Goal: Book appointment/travel/reservation

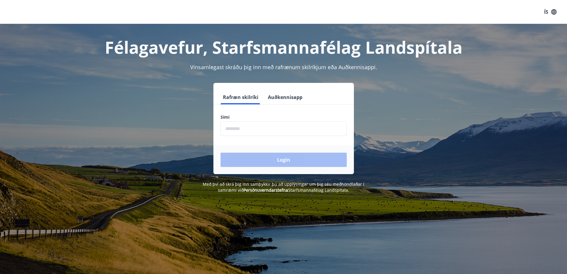
click at [236, 125] on input "phone" at bounding box center [284, 128] width 126 height 15
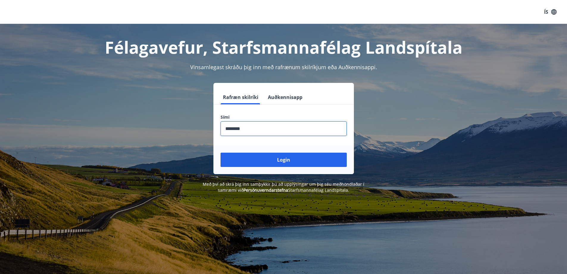
type input "********"
click at [221, 152] on button "Login" at bounding box center [284, 159] width 126 height 14
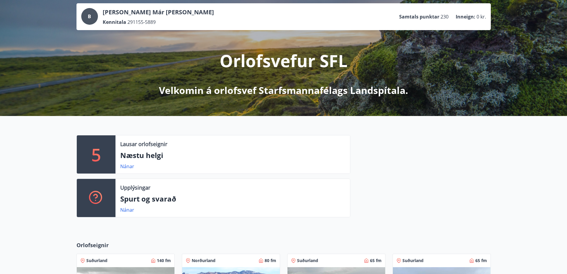
scroll to position [60, 0]
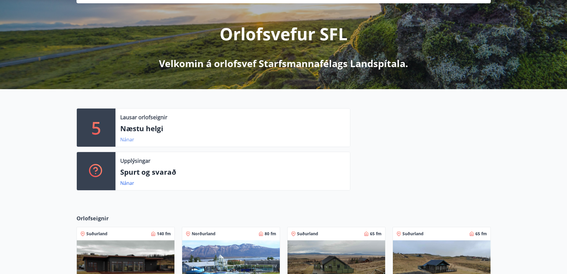
click at [125, 140] on link "Nánar" at bounding box center [127, 139] width 14 height 7
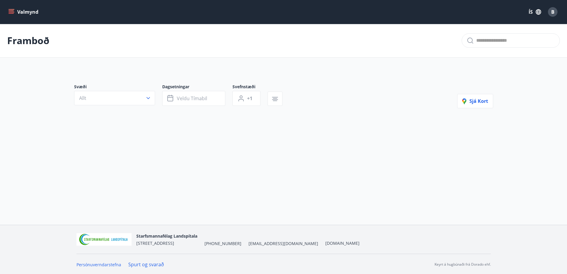
type input "*"
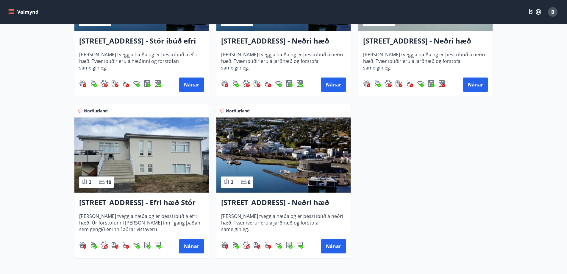
scroll to position [238, 0]
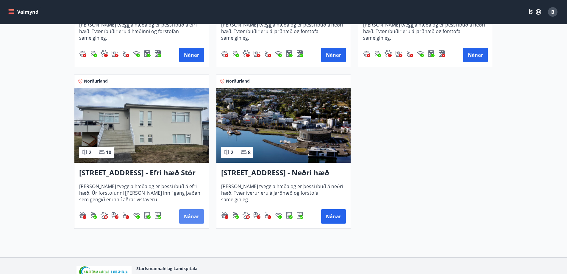
click at [184, 214] on button "Nánar" at bounding box center [191, 216] width 25 height 14
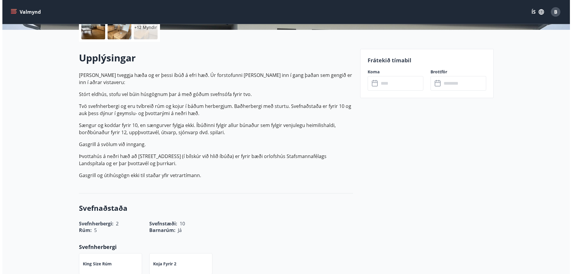
scroll to position [60, 0]
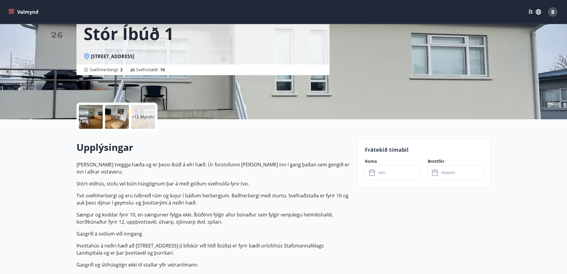
click at [138, 110] on div "+12 Myndir" at bounding box center [143, 117] width 24 height 24
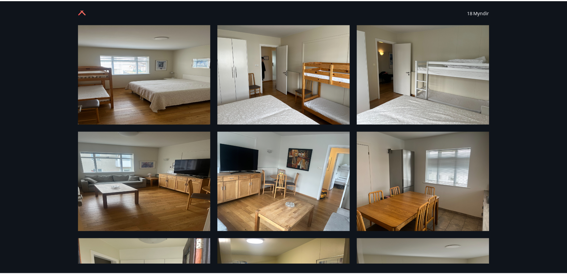
scroll to position [0, 0]
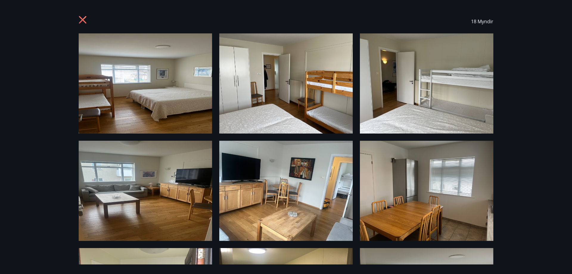
click at [85, 21] on icon at bounding box center [84, 21] width 10 height 10
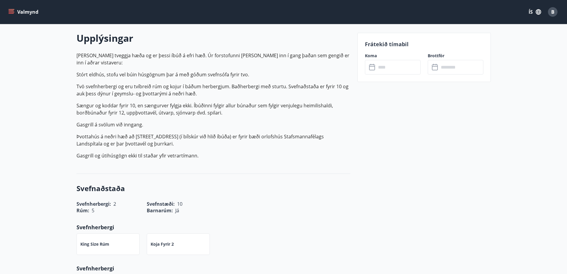
scroll to position [179, 0]
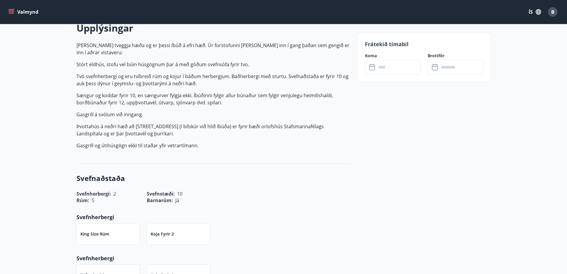
click at [10, 8] on button "Valmynd" at bounding box center [24, 12] width 34 height 11
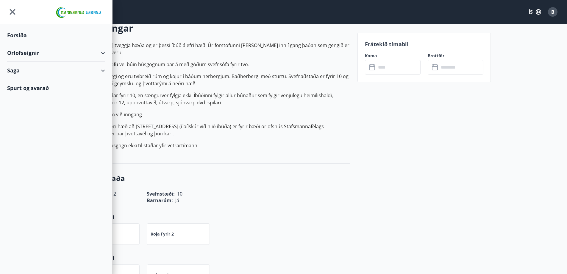
click at [17, 51] on div "Orlofseignir" at bounding box center [56, 53] width 98 height 18
click at [20, 78] on div "Bókunardagatal" at bounding box center [56, 80] width 88 height 13
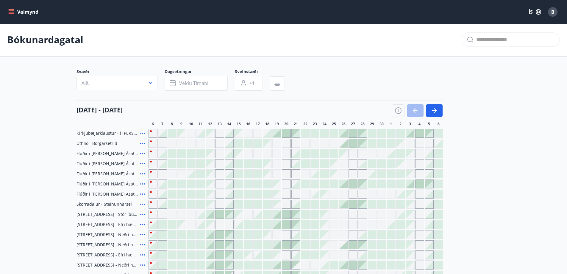
scroll to position [90, 0]
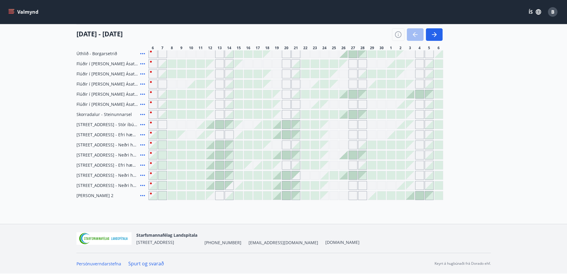
click at [212, 125] on div at bounding box center [210, 124] width 8 height 8
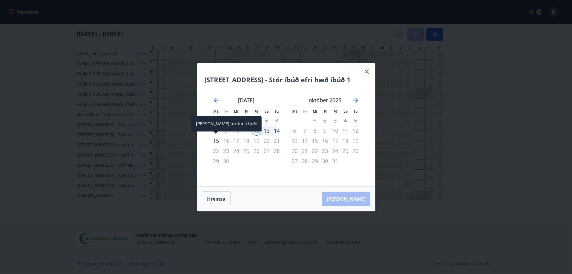
click at [216, 138] on div "15" at bounding box center [216, 140] width 10 height 10
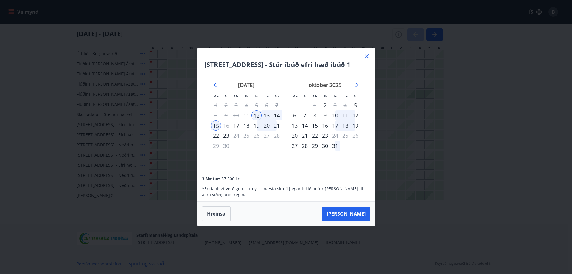
click at [365, 56] on icon at bounding box center [366, 56] width 7 height 7
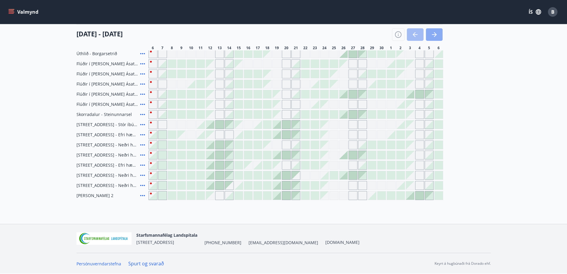
click at [430, 32] on button "button" at bounding box center [434, 34] width 17 height 13
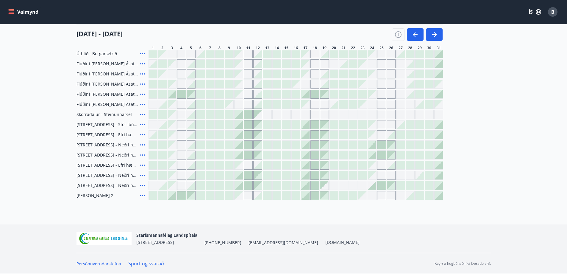
click at [259, 106] on div at bounding box center [258, 104] width 8 height 8
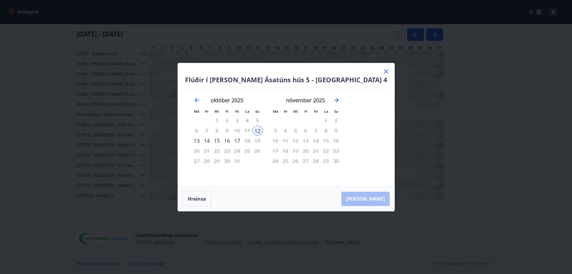
click at [222, 137] on div "15" at bounding box center [217, 140] width 10 height 10
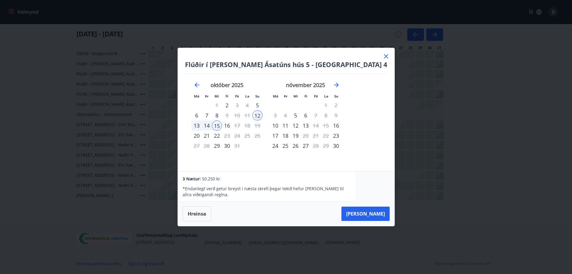
click at [280, 145] on div "24" at bounding box center [275, 145] width 10 height 10
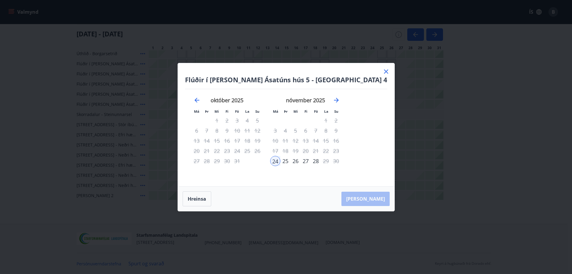
click at [310, 159] on div "27" at bounding box center [305, 161] width 10 height 10
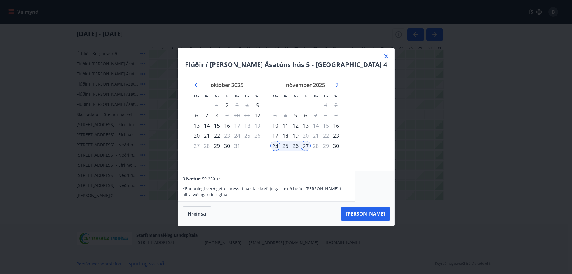
click at [382, 56] on icon at bounding box center [385, 56] width 7 height 7
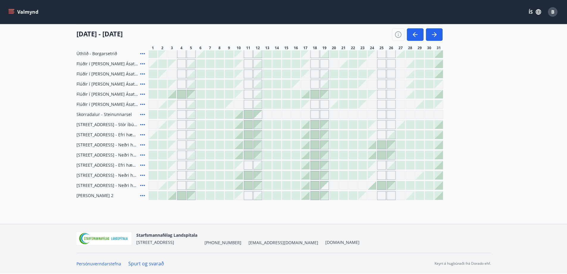
click at [240, 116] on div at bounding box center [239, 114] width 8 height 8
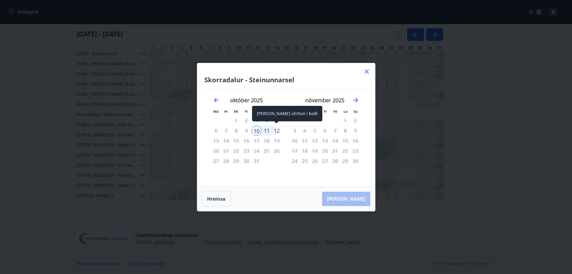
click at [276, 129] on div "12" at bounding box center [276, 130] width 10 height 10
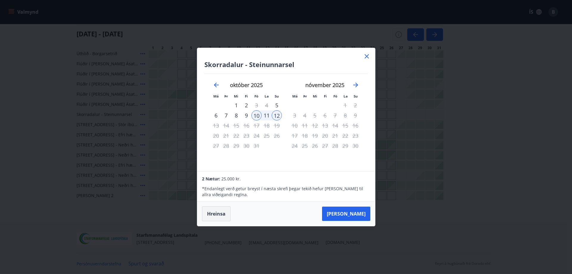
click at [222, 212] on button "Hreinsa" at bounding box center [216, 213] width 29 height 15
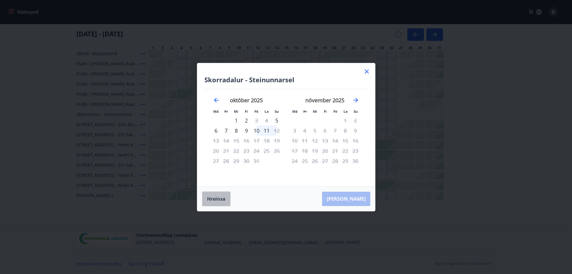
click at [218, 198] on button "Hreinsa" at bounding box center [216, 198] width 29 height 15
click at [363, 70] on icon at bounding box center [366, 71] width 7 height 7
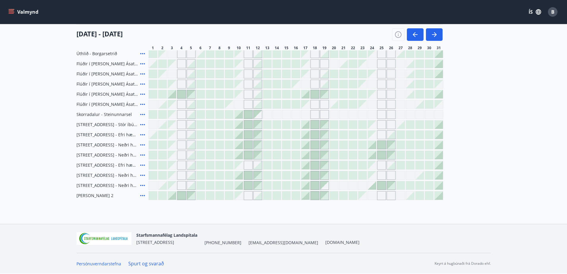
click at [364, 69] on div at bounding box center [362, 73] width 9 height 9
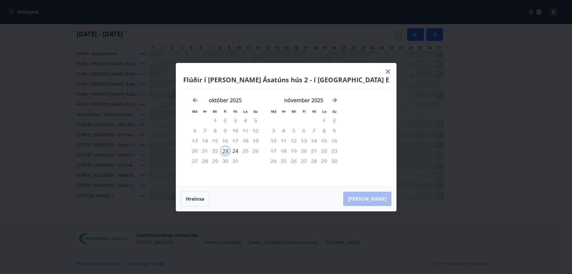
click at [384, 69] on icon at bounding box center [387, 71] width 7 height 7
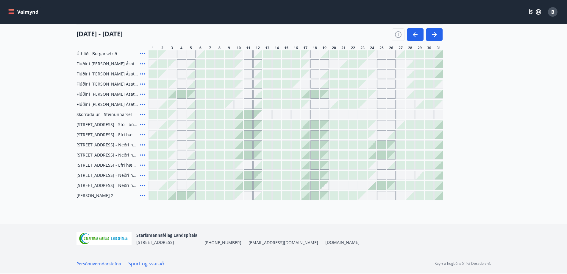
click at [366, 69] on div "Kirkjubæjarklaustur - Í landi Hæðargarðs Úthlið - Borgarsetrið Flúðir í landi Á…" at bounding box center [283, 119] width 414 height 161
click at [12, 10] on icon "menu" at bounding box center [11, 12] width 6 height 6
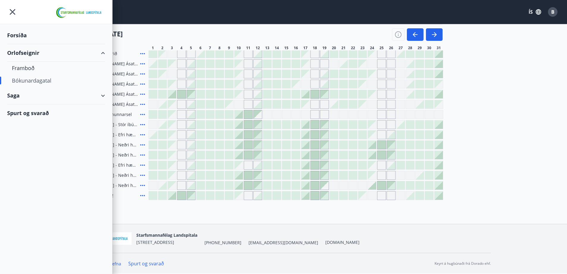
click at [14, 113] on div "Spurt og svarað" at bounding box center [56, 112] width 98 height 17
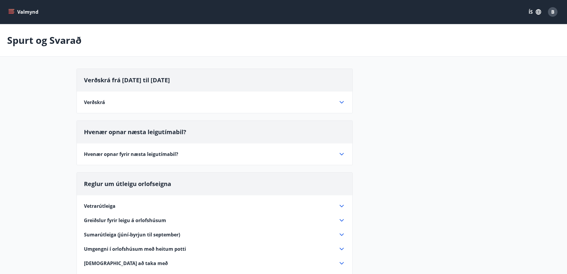
click at [10, 11] on icon "menu" at bounding box center [11, 10] width 5 height 1
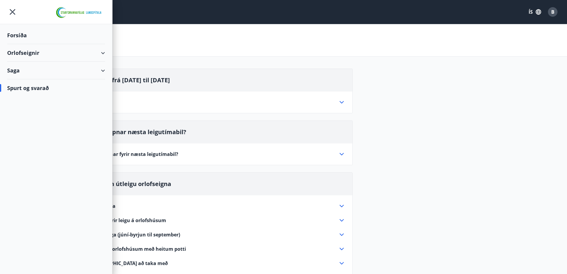
click at [26, 49] on div "Orlofseignir" at bounding box center [56, 53] width 98 height 18
click at [25, 66] on div "Framboð" at bounding box center [56, 68] width 88 height 13
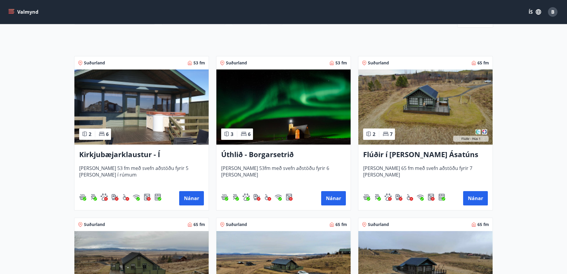
scroll to position [60, 0]
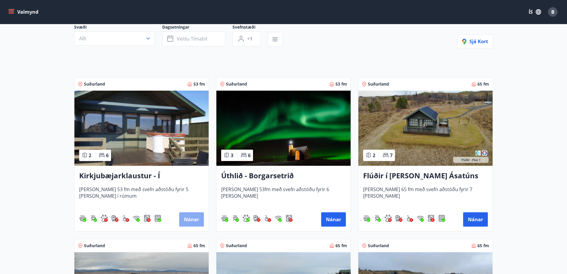
click at [193, 218] on button "Nánar" at bounding box center [191, 219] width 25 height 14
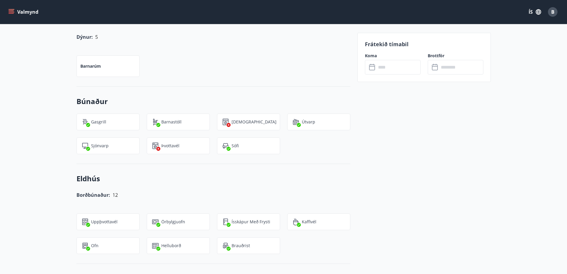
scroll to position [417, 0]
click at [12, 12] on icon "menu" at bounding box center [12, 12] width 7 height 1
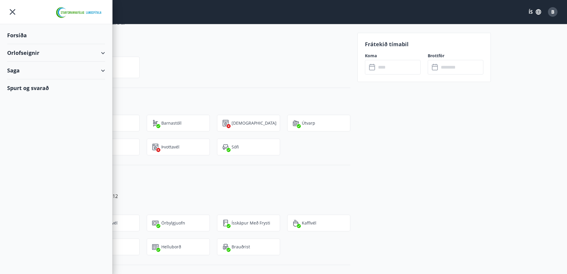
click at [26, 47] on div "Orlofseignir" at bounding box center [56, 53] width 98 height 18
click at [24, 79] on div "Bókunardagatal" at bounding box center [56, 80] width 88 height 13
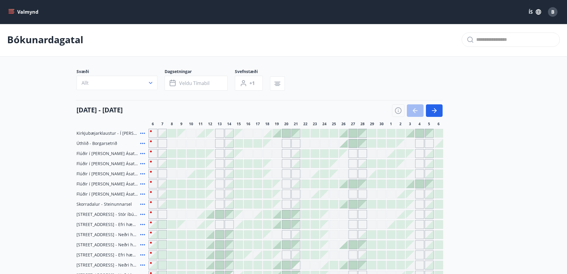
scroll to position [90, 0]
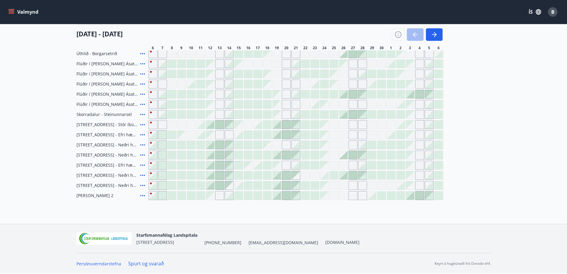
click at [343, 56] on div at bounding box center [343, 53] width 8 height 8
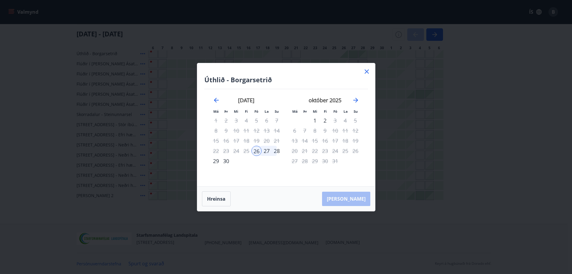
click at [217, 159] on div "29" at bounding box center [216, 161] width 10 height 10
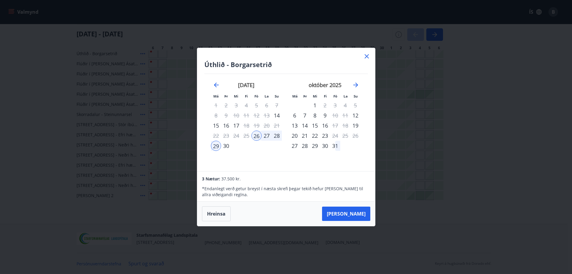
click at [225, 145] on div "30" at bounding box center [226, 145] width 10 height 10
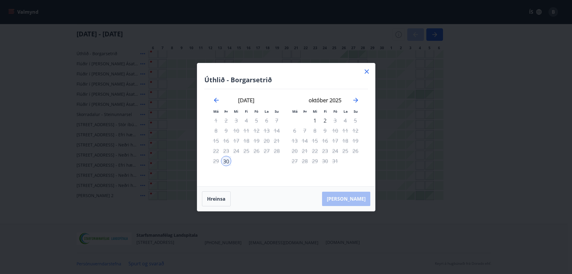
click at [366, 71] on icon at bounding box center [366, 71] width 1 height 1
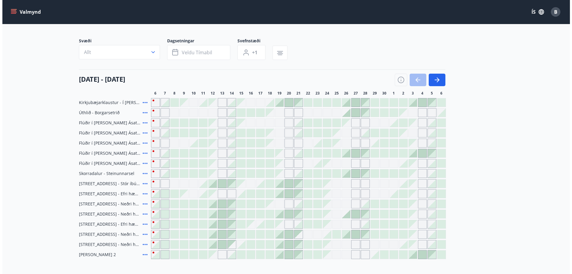
scroll to position [31, 0]
click at [277, 105] on div at bounding box center [277, 103] width 8 height 8
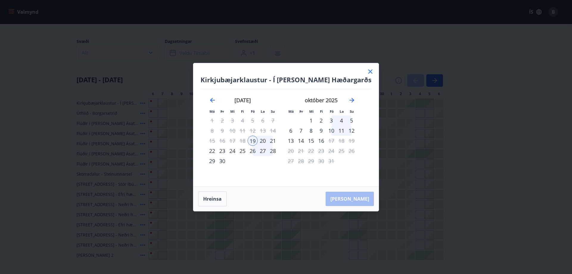
click at [215, 148] on div "22" at bounding box center [212, 151] width 10 height 10
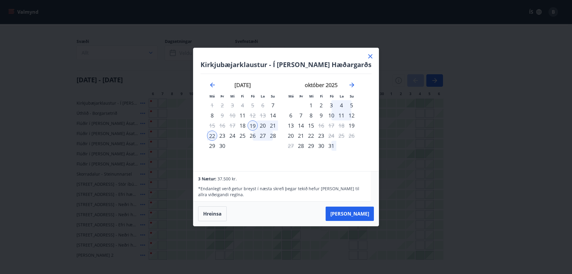
click at [367, 58] on icon at bounding box center [369, 56] width 7 height 7
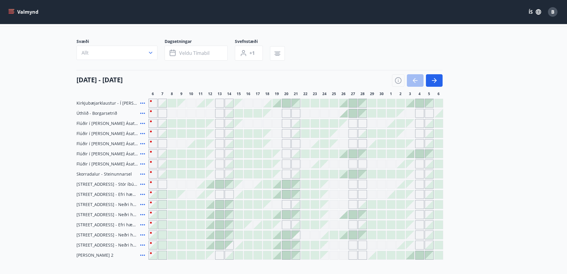
click at [307, 102] on div at bounding box center [305, 103] width 8 height 8
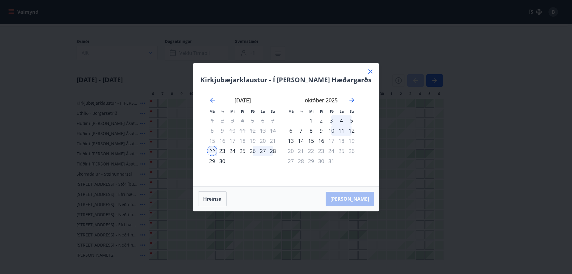
click at [255, 149] on div "26" at bounding box center [252, 151] width 10 height 10
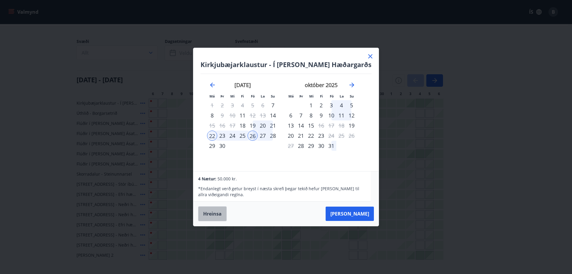
click at [211, 211] on button "Hreinsa" at bounding box center [212, 213] width 29 height 15
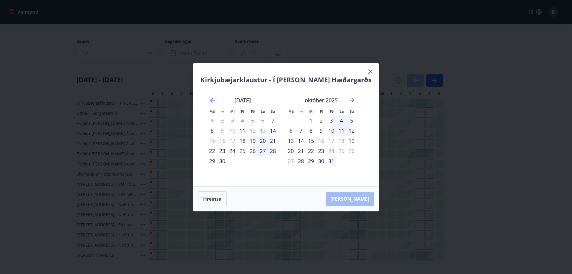
click at [217, 150] on div "22" at bounding box center [212, 151] width 10 height 10
click at [256, 152] on div "26" at bounding box center [252, 151] width 10 height 10
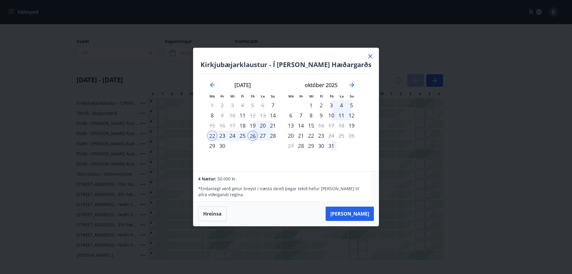
click at [264, 134] on div "27" at bounding box center [262, 135] width 10 height 10
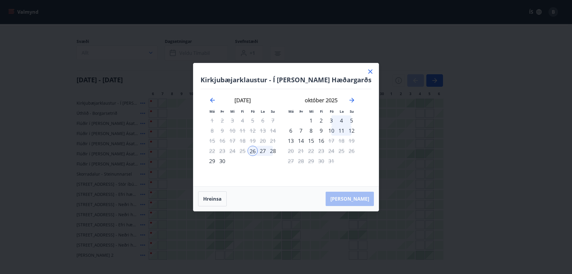
click at [316, 118] on div "1" at bounding box center [311, 120] width 10 height 10
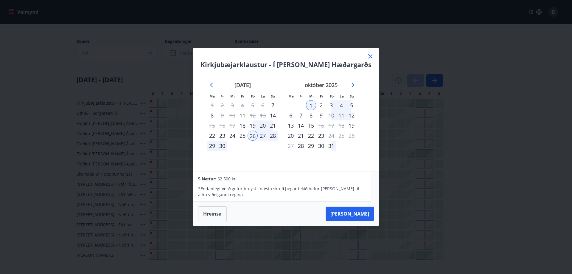
click at [267, 133] on div "27" at bounding box center [262, 135] width 10 height 10
click at [266, 135] on div "27" at bounding box center [262, 135] width 10 height 10
click at [223, 212] on button "Hreinsa" at bounding box center [212, 213] width 29 height 15
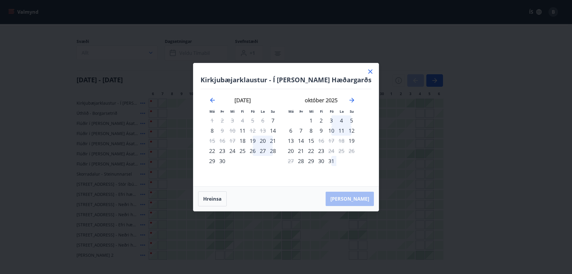
click at [255, 140] on div "19" at bounding box center [252, 140] width 10 height 10
click at [267, 140] on div "20" at bounding box center [262, 140] width 10 height 10
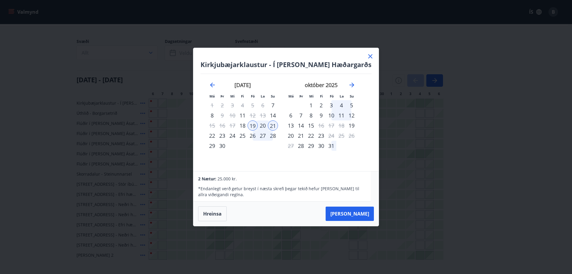
click at [366, 56] on icon at bounding box center [369, 56] width 7 height 7
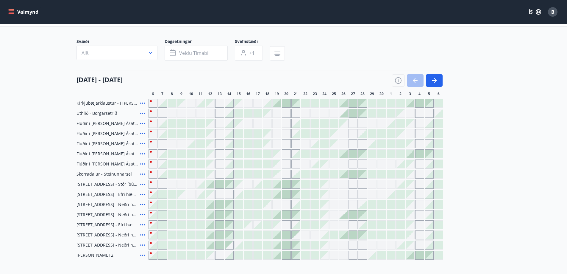
click at [554, 11] on span "B" at bounding box center [552, 12] width 3 height 7
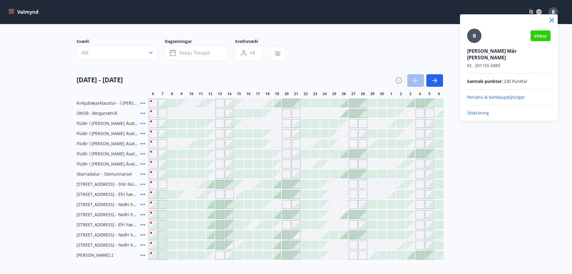
click at [478, 110] on p "Útskráning" at bounding box center [508, 113] width 83 height 6
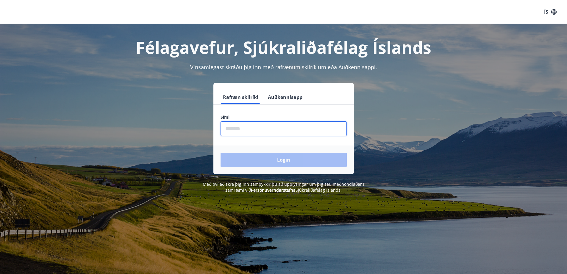
click at [296, 129] on input "phone" at bounding box center [284, 128] width 126 height 15
type input "********"
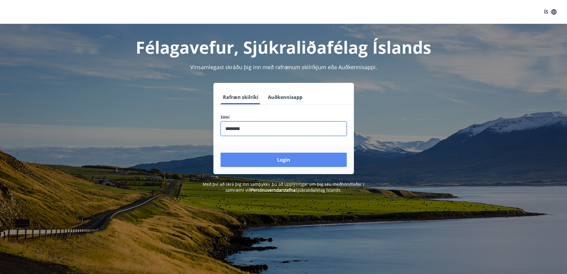
click at [267, 158] on button "Login" at bounding box center [284, 159] width 126 height 14
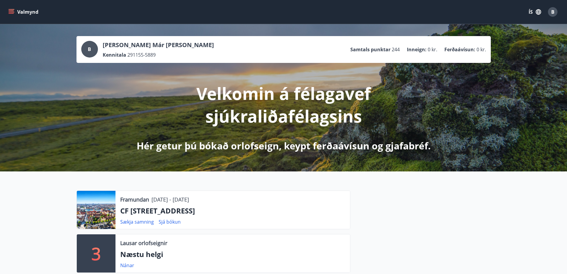
click at [8, 12] on icon "menu" at bounding box center [11, 12] width 6 height 6
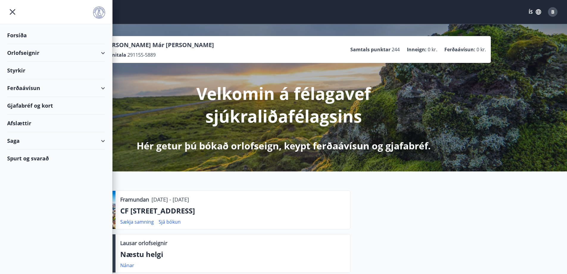
click at [22, 49] on div "Orlofseignir" at bounding box center [56, 53] width 98 height 18
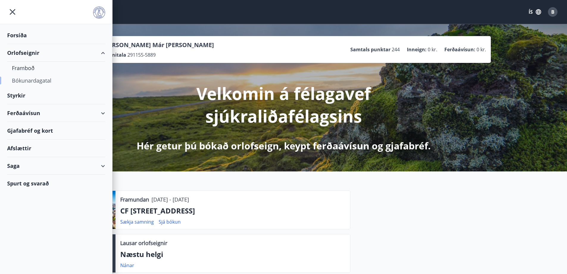
click at [23, 78] on div "Bókunardagatal" at bounding box center [56, 80] width 88 height 13
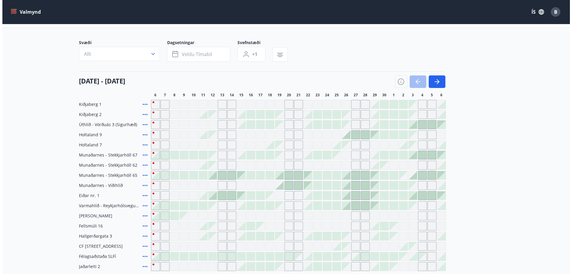
scroll to position [60, 0]
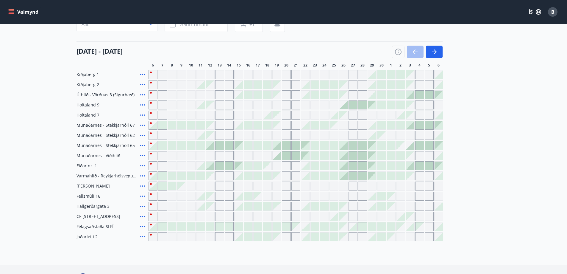
click at [410, 96] on div at bounding box center [410, 94] width 8 height 8
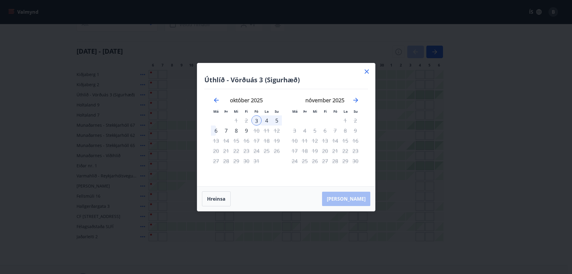
click at [214, 128] on div "6" at bounding box center [216, 130] width 10 height 10
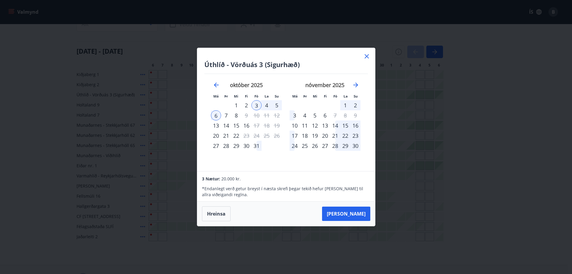
click at [369, 59] on icon at bounding box center [366, 56] width 7 height 7
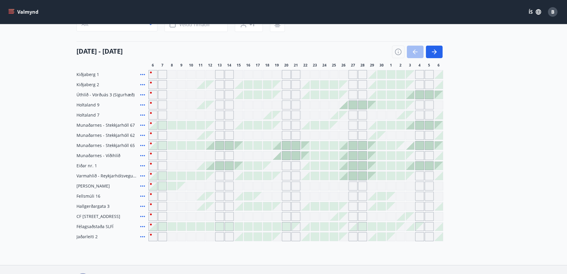
click at [367, 57] on div "06 september - 06 október" at bounding box center [259, 49] width 366 height 17
click at [437, 54] on icon "button" at bounding box center [434, 51] width 7 height 7
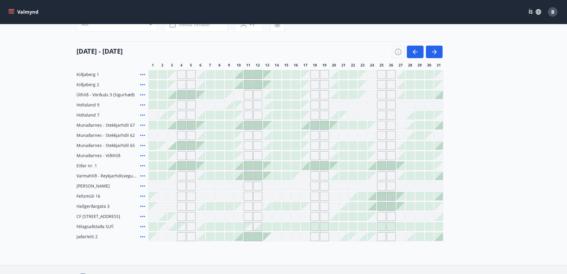
click at [260, 186] on div "Gráir dagar eru ekki bókanlegir" at bounding box center [257, 185] width 9 height 9
click at [265, 185] on div "Gráir dagar eru ekki bókanlegir" at bounding box center [267, 185] width 9 height 9
click at [435, 49] on icon "button" at bounding box center [434, 51] width 7 height 7
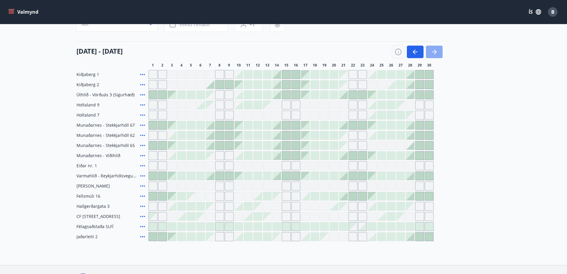
click at [434, 54] on icon "button" at bounding box center [434, 51] width 7 height 7
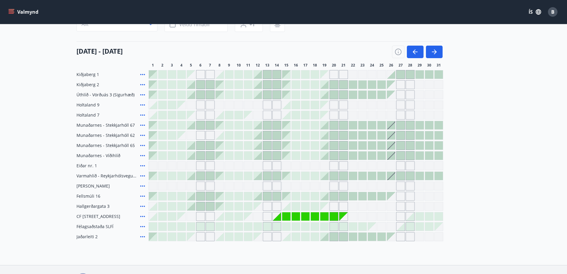
click at [328, 185] on div "Gráir dagar eru ekki bókanlegir" at bounding box center [324, 185] width 9 height 9
click at [219, 217] on div at bounding box center [220, 216] width 8 height 8
click at [222, 217] on div at bounding box center [220, 216] width 8 height 8
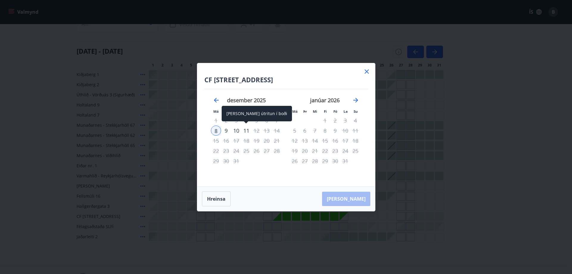
click at [245, 129] on div "11" at bounding box center [246, 130] width 10 height 10
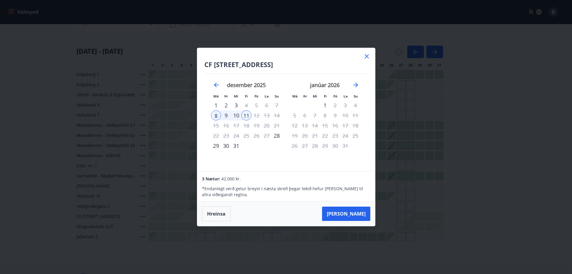
click at [365, 56] on icon at bounding box center [366, 56] width 7 height 7
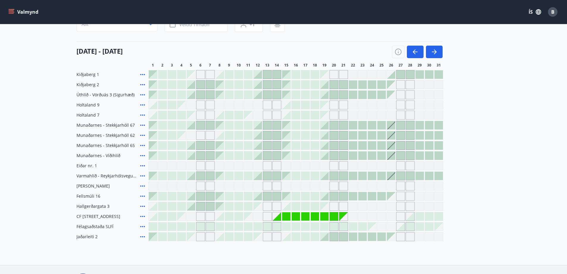
click at [554, 10] on span "B" at bounding box center [552, 12] width 3 height 7
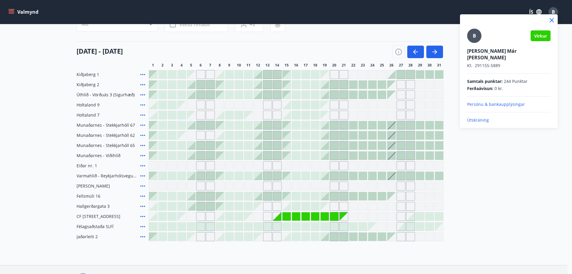
click at [481, 117] on p "Útskráning" at bounding box center [508, 120] width 83 height 6
